Goal: Task Accomplishment & Management: Manage account settings

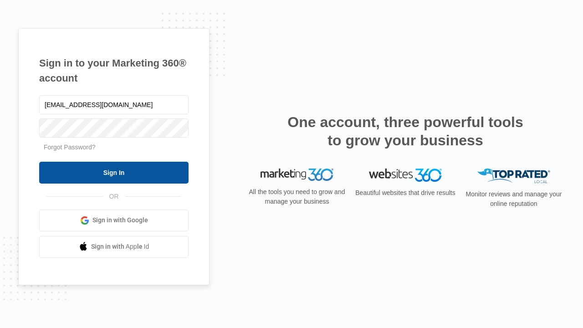
click at [114, 172] on input "Sign In" at bounding box center [113, 173] width 149 height 22
